Goal: Feedback & Contribution: Contribute content

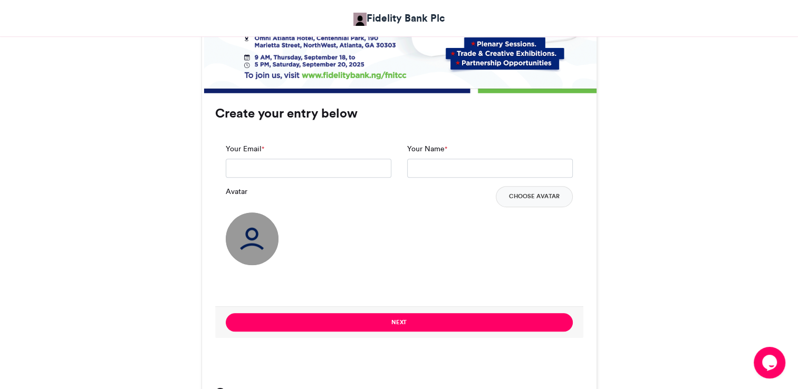
scroll to position [712, 0]
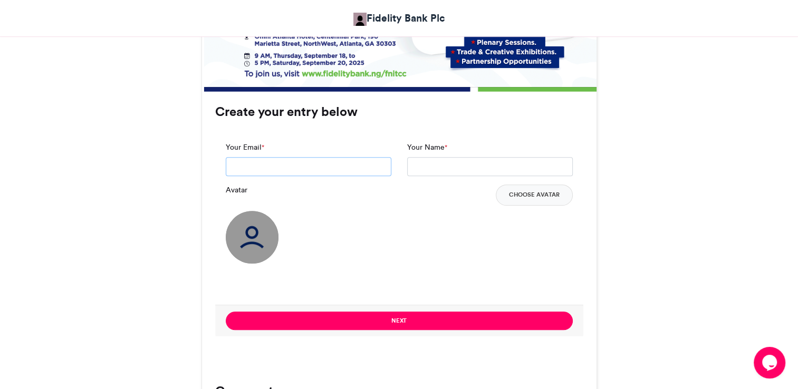
click at [366, 172] on input "Your Email *" at bounding box center [309, 166] width 166 height 19
type input "**********"
click at [423, 169] on input "Your Name *" at bounding box center [490, 166] width 166 height 19
type input "**********"
click at [526, 195] on button "Choose Avatar" at bounding box center [534, 195] width 77 height 21
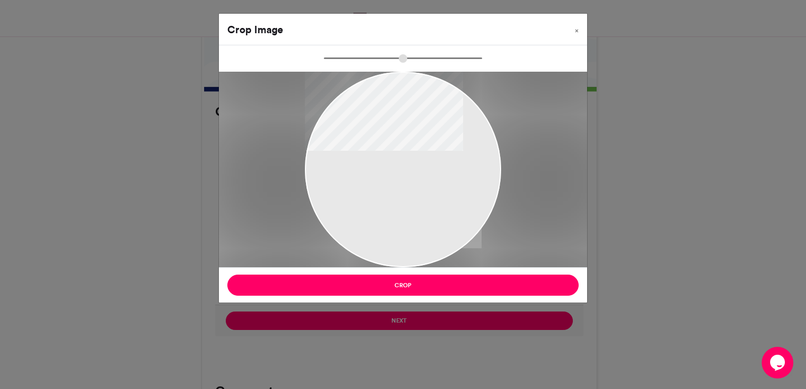
type input "******"
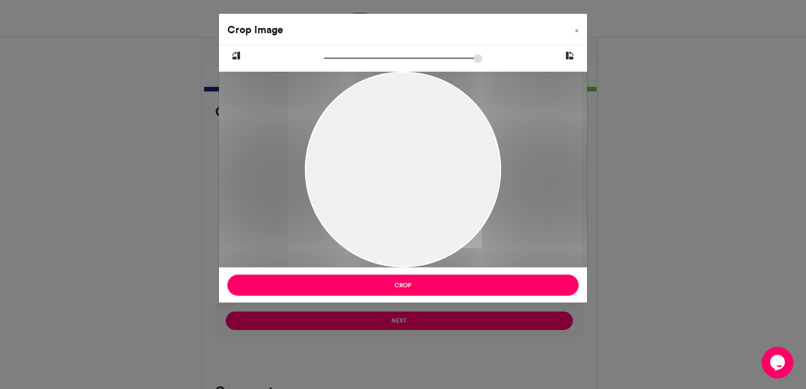
drag, startPoint x: 445, startPoint y: 185, endPoint x: 475, endPoint y: 178, distance: 30.8
click at [475, 178] on div at bounding box center [434, 170] width 294 height 196
drag, startPoint x: 475, startPoint y: 178, endPoint x: 502, endPoint y: 191, distance: 29.7
click at [502, 191] on div at bounding box center [416, 170] width 294 height 196
drag, startPoint x: 441, startPoint y: 146, endPoint x: 496, endPoint y: 181, distance: 64.8
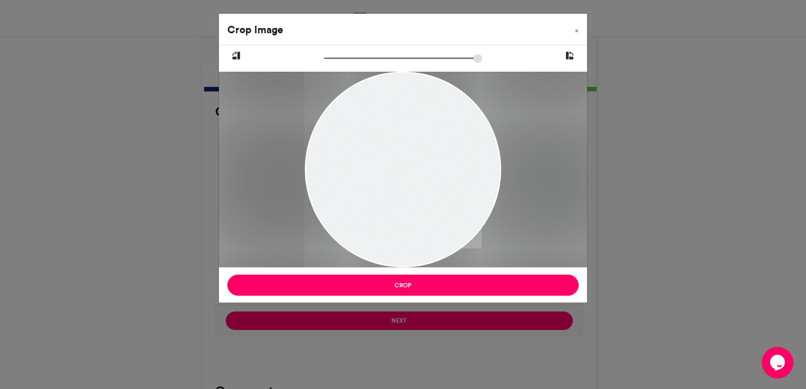
click at [496, 181] on div at bounding box center [451, 170] width 294 height 196
drag, startPoint x: 483, startPoint y: 174, endPoint x: 469, endPoint y: 174, distance: 14.2
click at [469, 174] on div at bounding box center [436, 170] width 294 height 196
drag, startPoint x: 496, startPoint y: 159, endPoint x: 482, endPoint y: 175, distance: 20.5
click at [482, 175] on div at bounding box center [415, 170] width 294 height 196
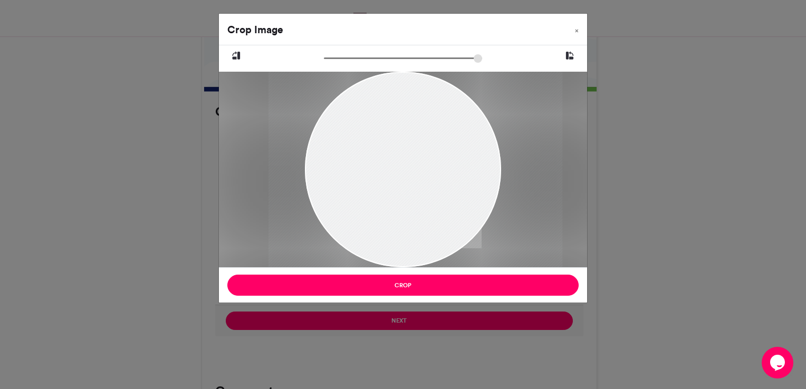
click at [664, 122] on div "Crop Image × Crop" at bounding box center [403, 194] width 806 height 389
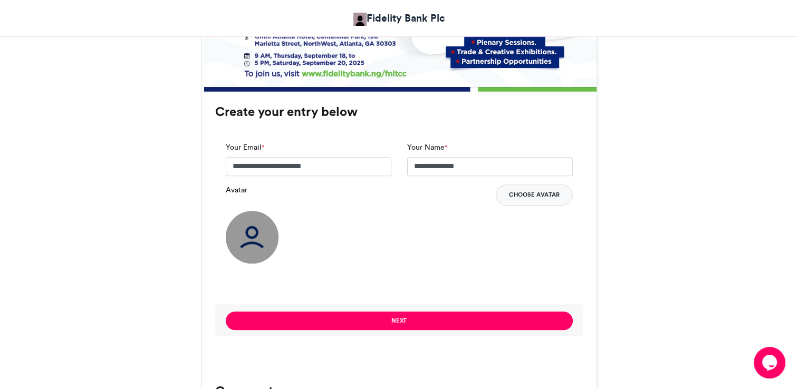
click at [534, 199] on button "Choose Avatar" at bounding box center [534, 195] width 77 height 21
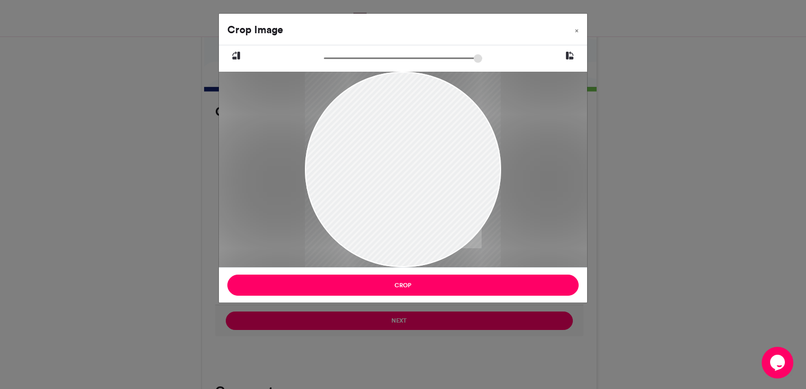
drag, startPoint x: 428, startPoint y: 167, endPoint x: 434, endPoint y: 115, distance: 52.0
click at [434, 115] on div at bounding box center [403, 120] width 196 height 302
click at [575, 28] on span "×" at bounding box center [577, 30] width 4 height 6
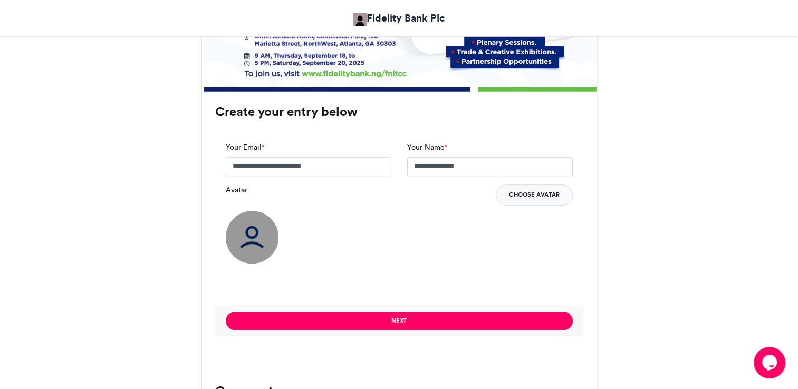
click at [541, 190] on button "Choose Avatar" at bounding box center [534, 195] width 77 height 21
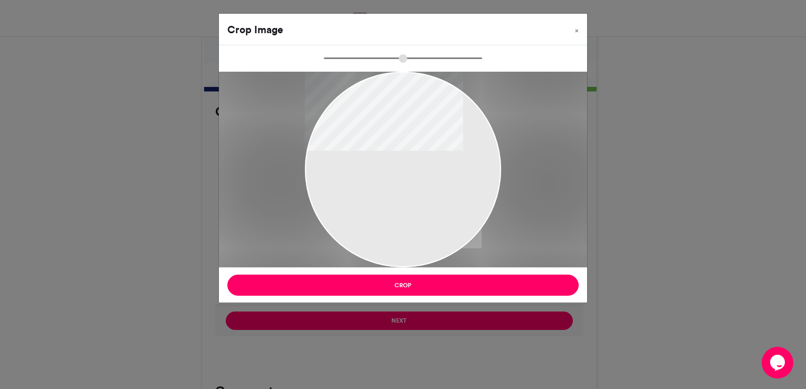
type input "******"
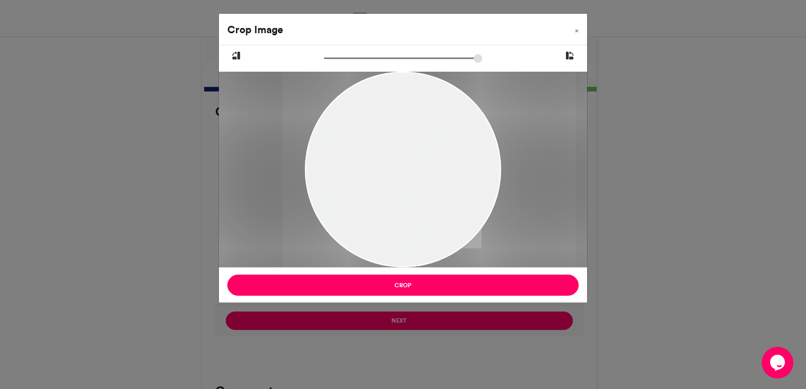
drag, startPoint x: 541, startPoint y: 190, endPoint x: 402, endPoint y: 214, distance: 141.7
click at [402, 214] on div at bounding box center [430, 170] width 294 height 196
drag, startPoint x: 397, startPoint y: 181, endPoint x: 408, endPoint y: 181, distance: 10.5
click at [408, 181] on div at bounding box center [441, 170] width 294 height 196
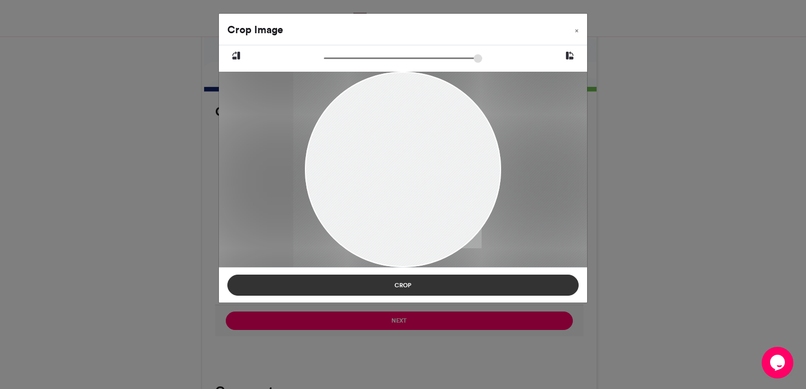
click at [404, 289] on button "Crop" at bounding box center [402, 285] width 351 height 21
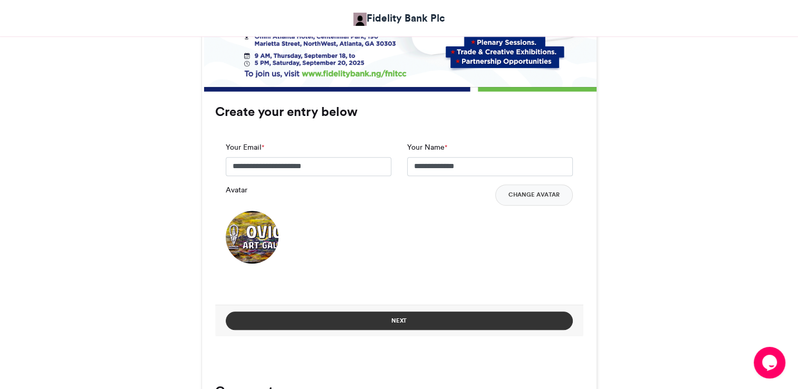
drag, startPoint x: 404, startPoint y: 324, endPoint x: 333, endPoint y: 325, distance: 71.7
click at [333, 325] on button "Next" at bounding box center [399, 321] width 347 height 18
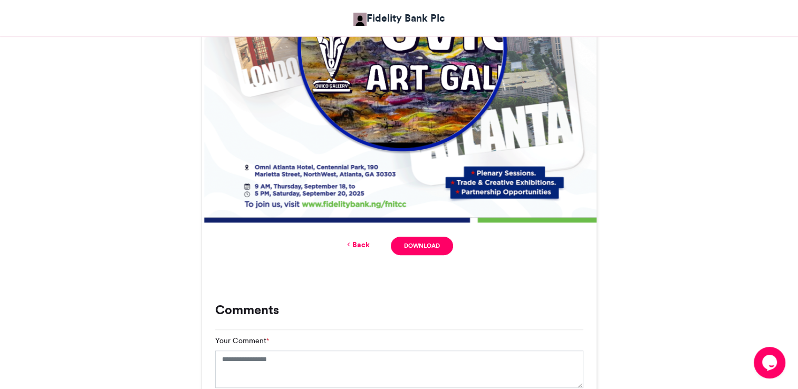
scroll to position [748, 0]
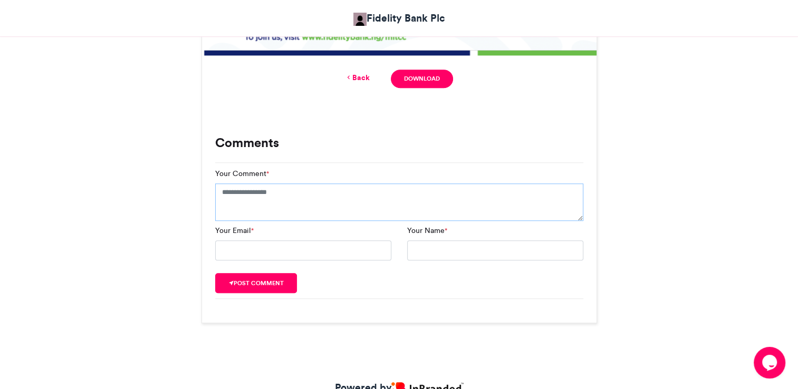
click at [491, 195] on textarea "Your Comment *" at bounding box center [399, 202] width 368 height 38
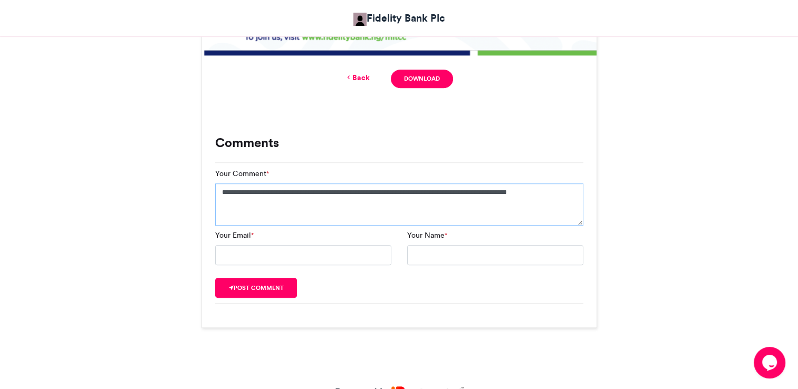
type textarea "**********"
click at [359, 251] on input "Your Email *" at bounding box center [303, 255] width 176 height 20
type input "**********"
click at [429, 256] on input "Your Name *" at bounding box center [495, 255] width 176 height 20
drag, startPoint x: 483, startPoint y: 258, endPoint x: 345, endPoint y: 245, distance: 138.2
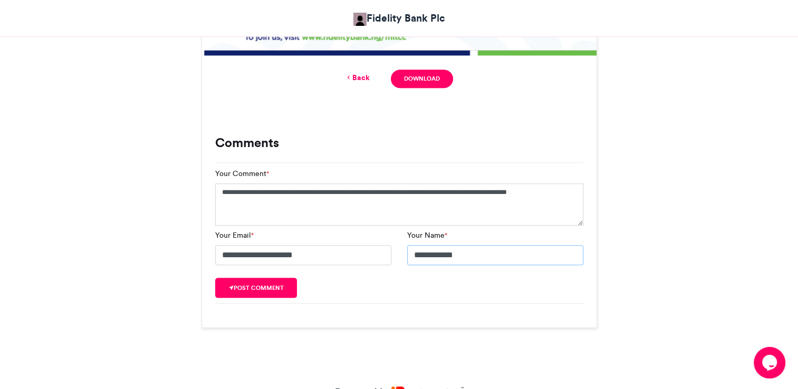
click at [345, 245] on div "**********" at bounding box center [399, 252] width 384 height 44
type input "**********"
click at [270, 288] on button "Post comment" at bounding box center [256, 288] width 82 height 20
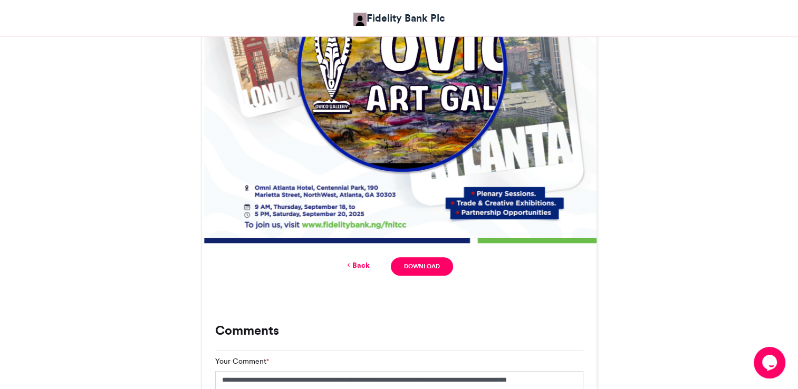
scroll to position [569, 0]
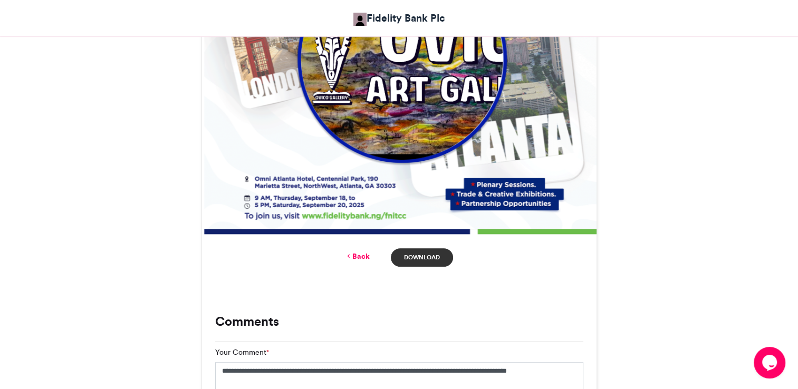
click at [430, 257] on link "Download" at bounding box center [422, 257] width 62 height 18
